Goal: Find specific page/section: Find specific page/section

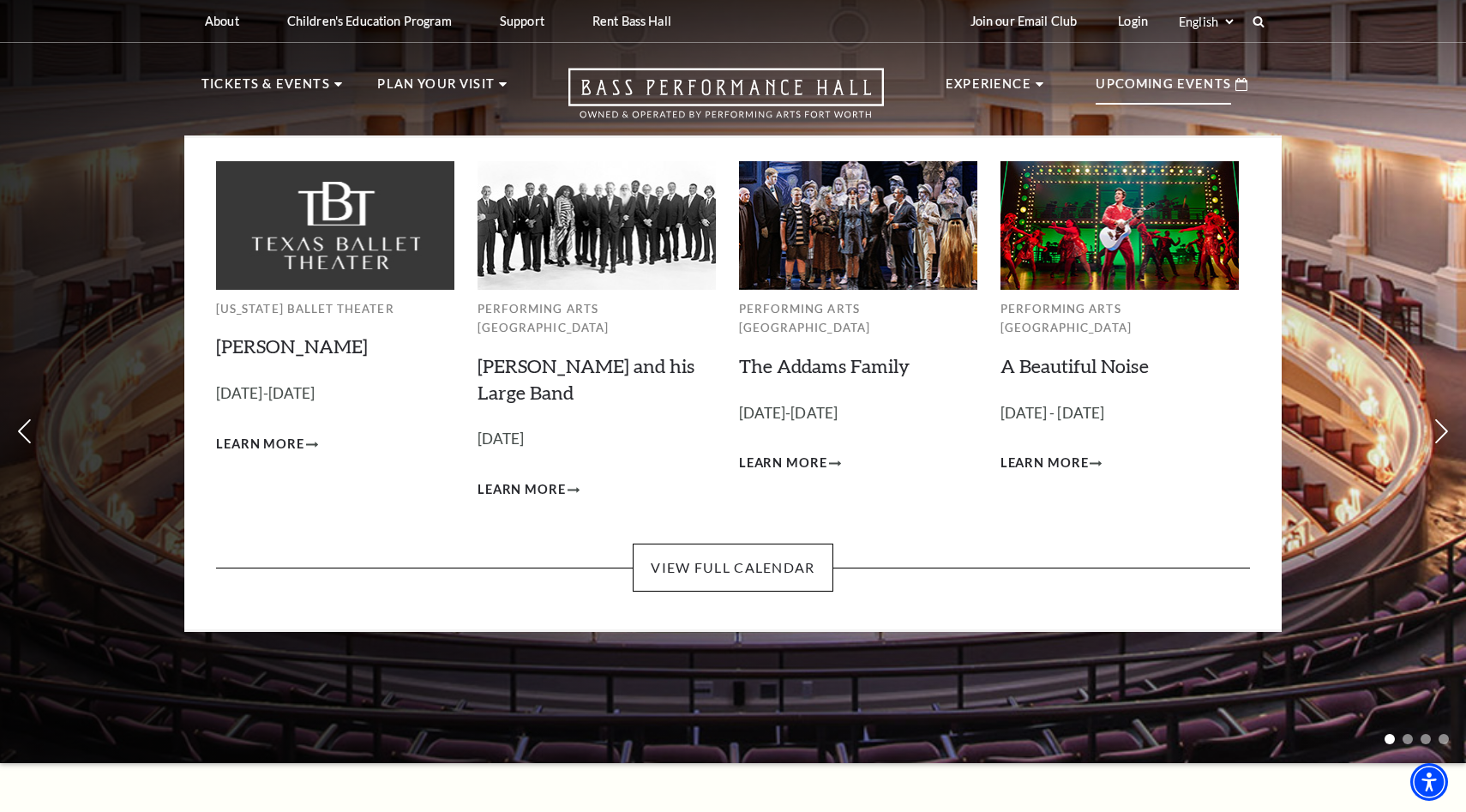
click at [1175, 107] on div "Upcoming Events" at bounding box center [1171, 85] width 186 height 49
click at [1163, 96] on p "Upcoming Events" at bounding box center [1163, 88] width 136 height 30
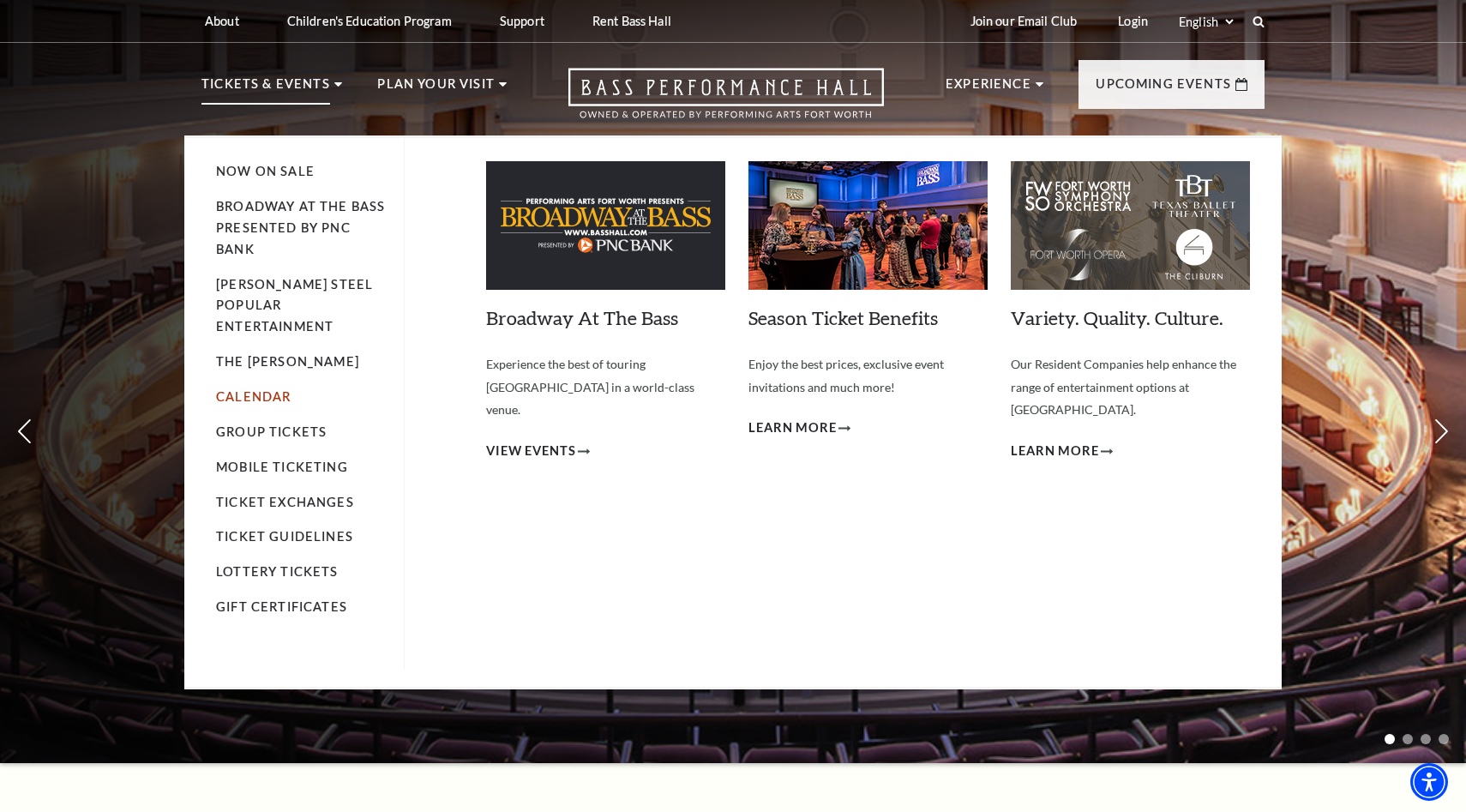
click at [273, 389] on link "Calendar" at bounding box center [254, 396] width 75 height 15
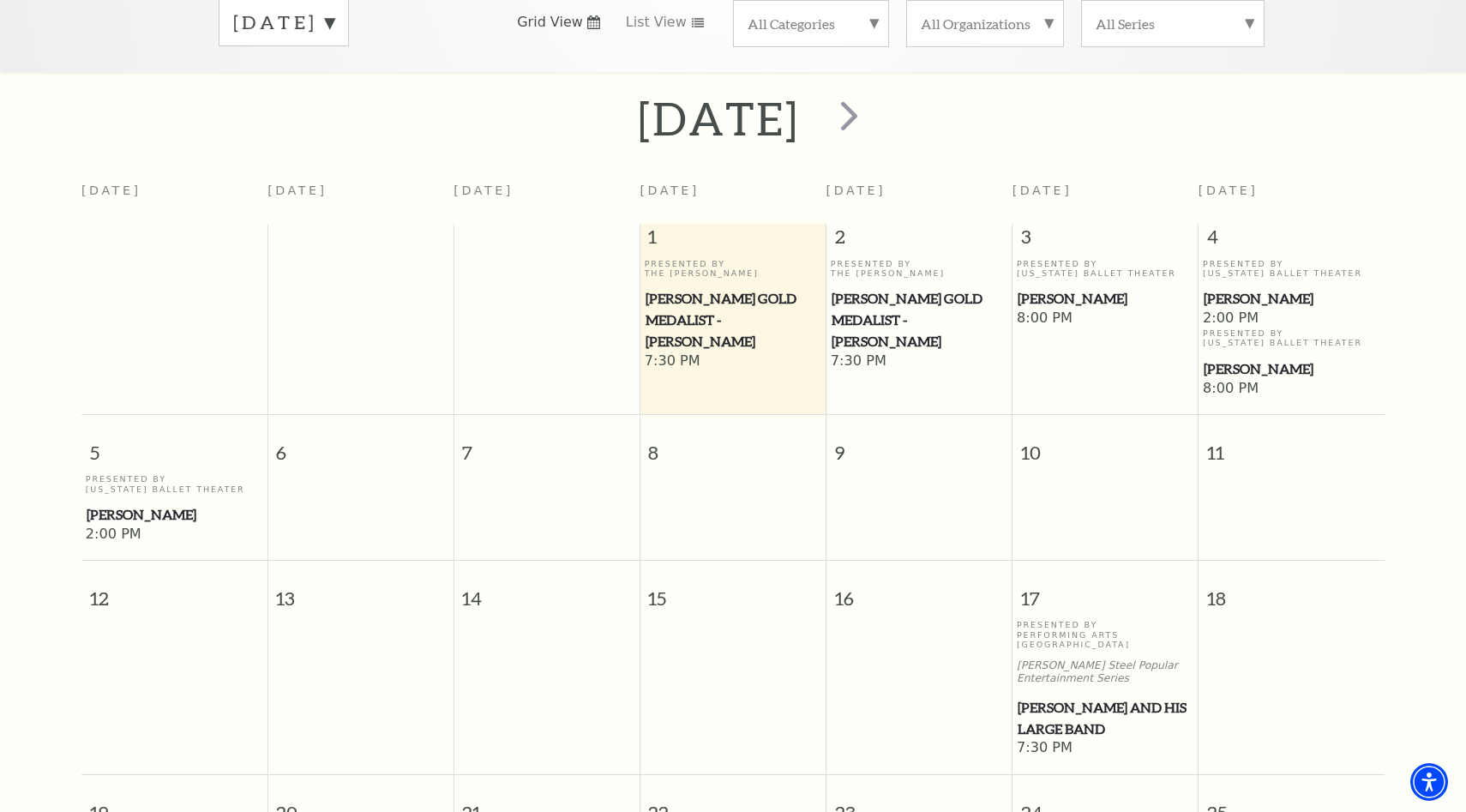
scroll to position [308, 0]
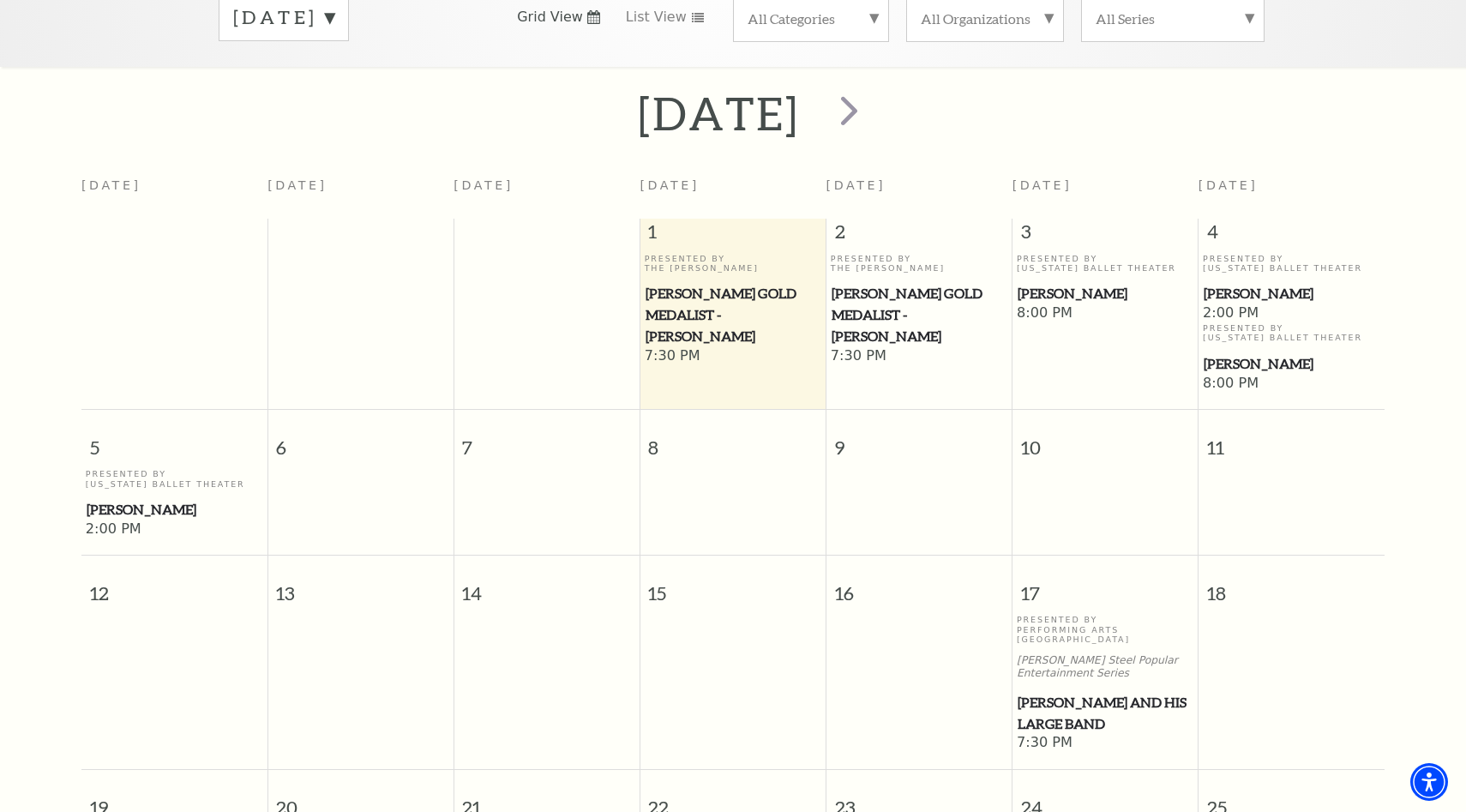
click at [933, 469] on td at bounding box center [919, 503] width 186 height 70
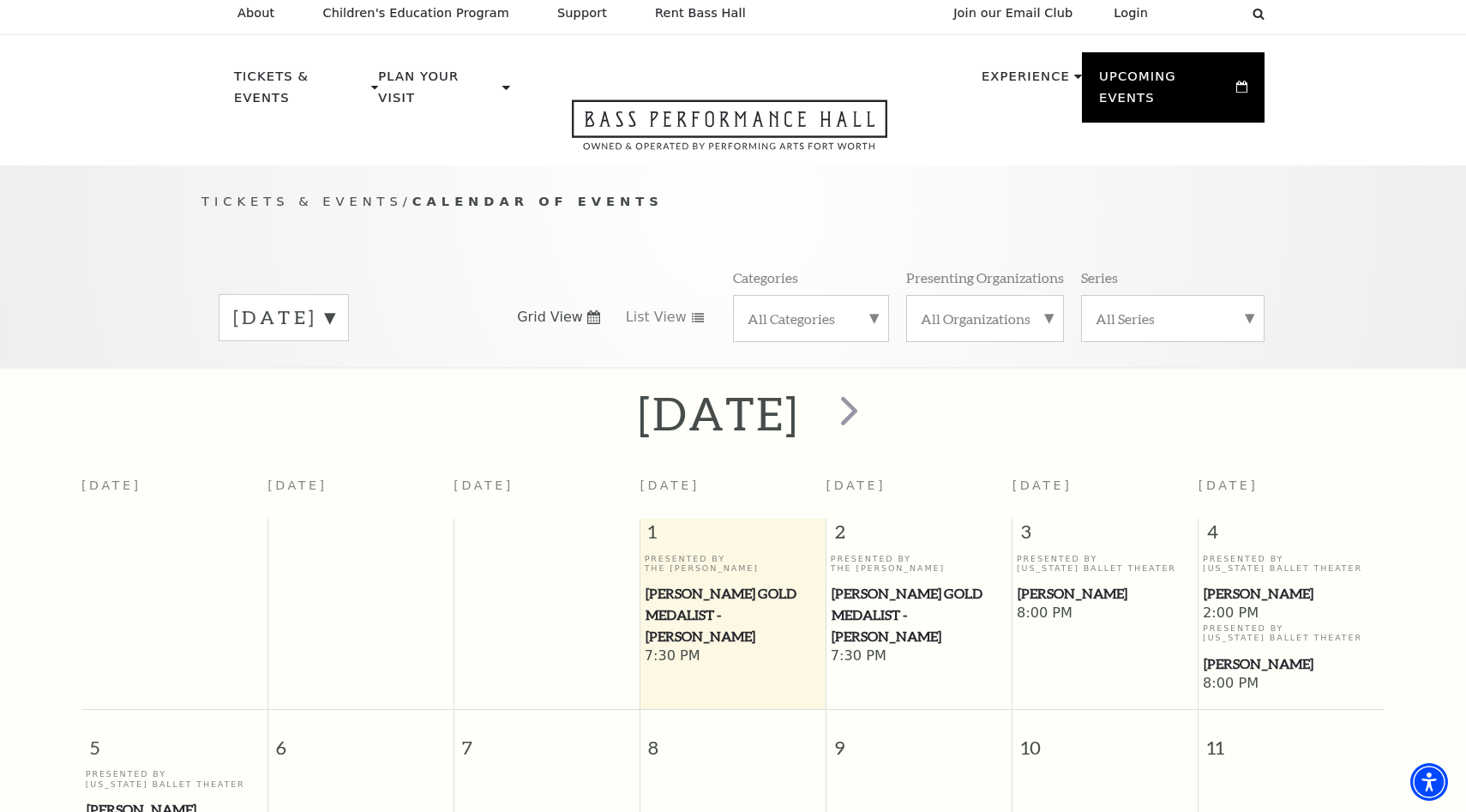
scroll to position [0, 0]
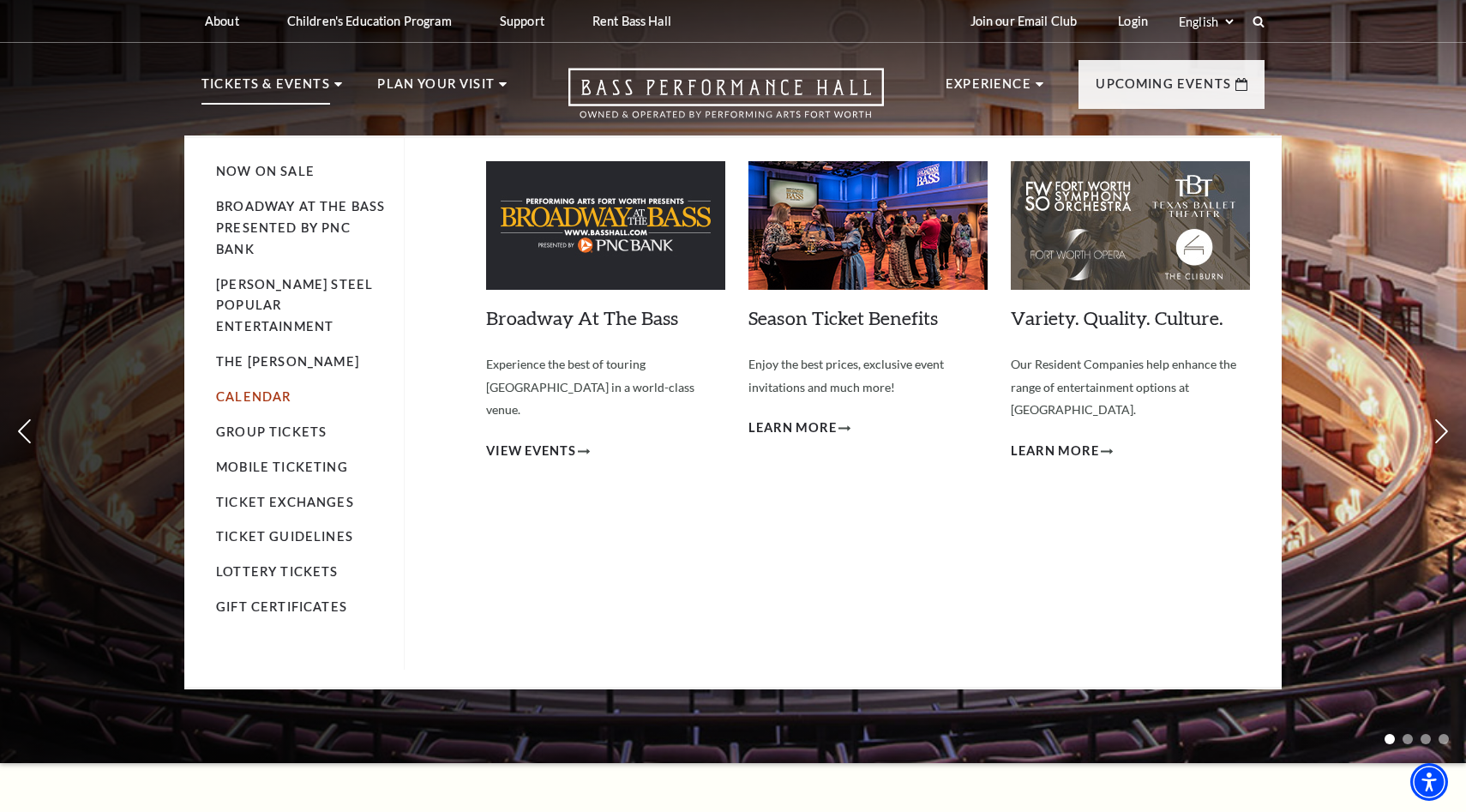
click at [273, 389] on link "Calendar" at bounding box center [254, 396] width 75 height 15
